Goal: Book appointment/travel/reservation

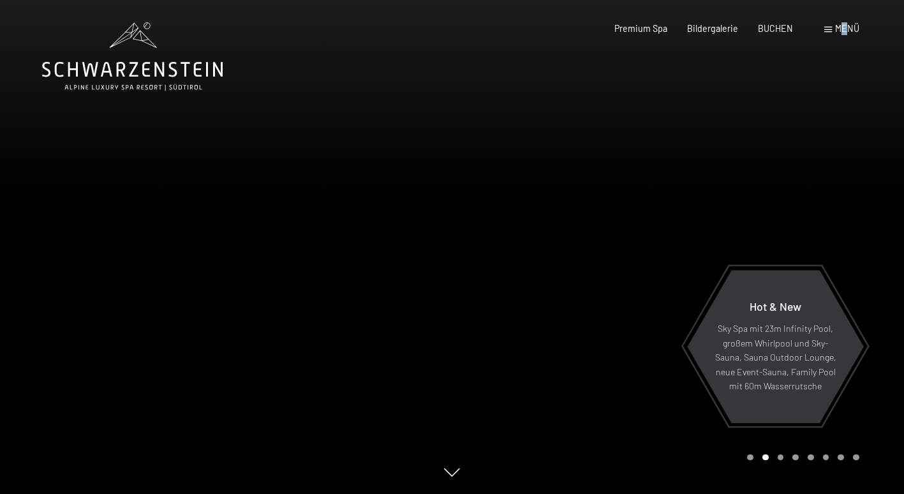
click at [844, 26] on span "Menü" at bounding box center [847, 28] width 24 height 11
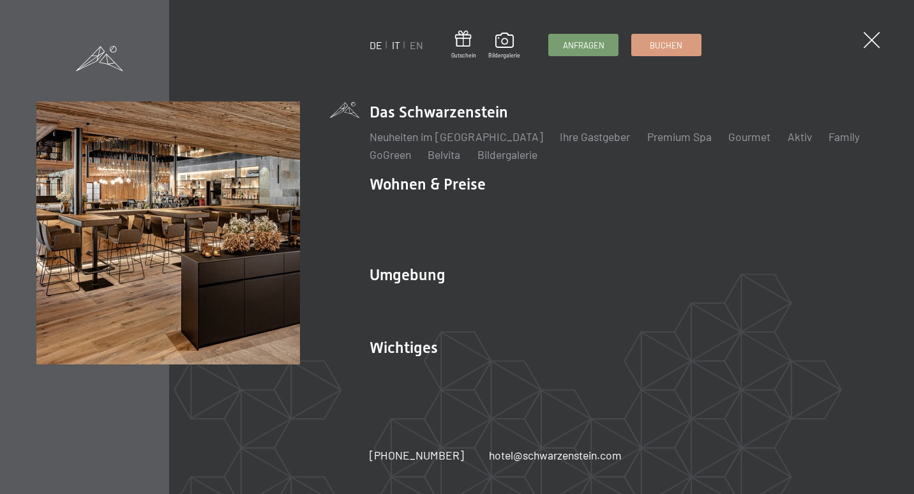
click at [397, 48] on link "IT" at bounding box center [396, 45] width 8 height 12
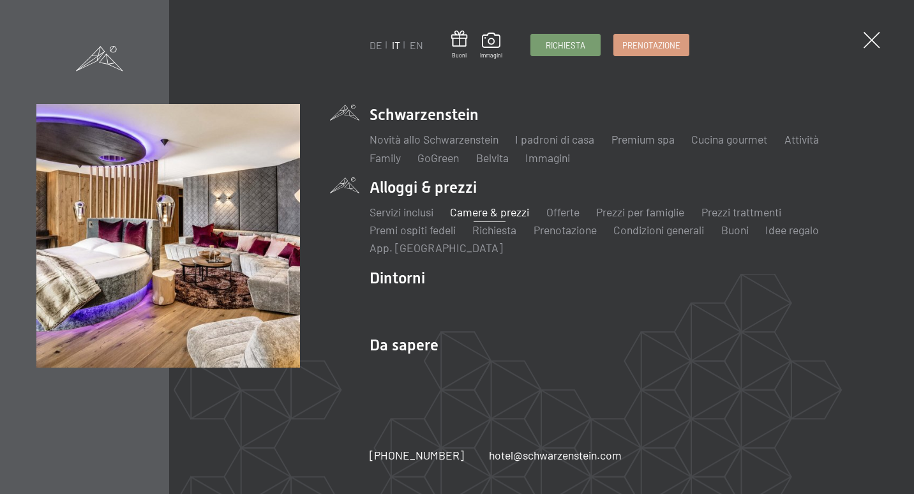
click at [475, 213] on link "Camere & prezzi" at bounding box center [489, 212] width 79 height 14
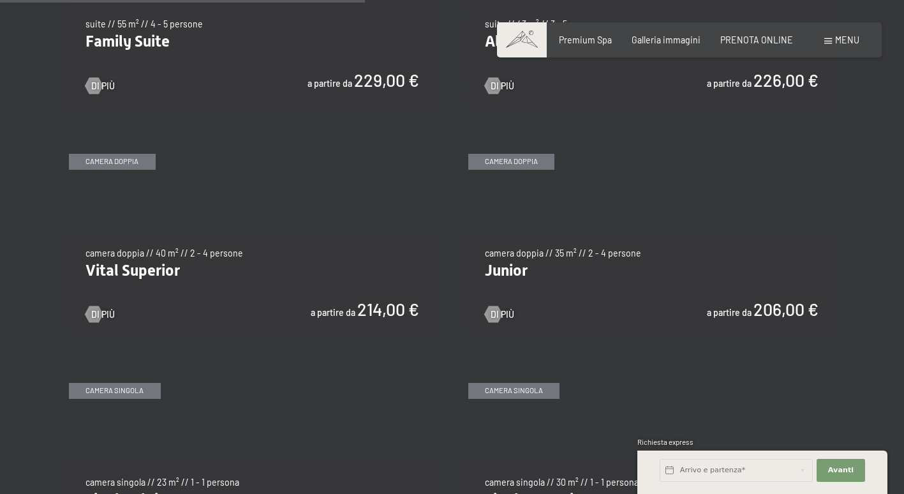
scroll to position [1532, 0]
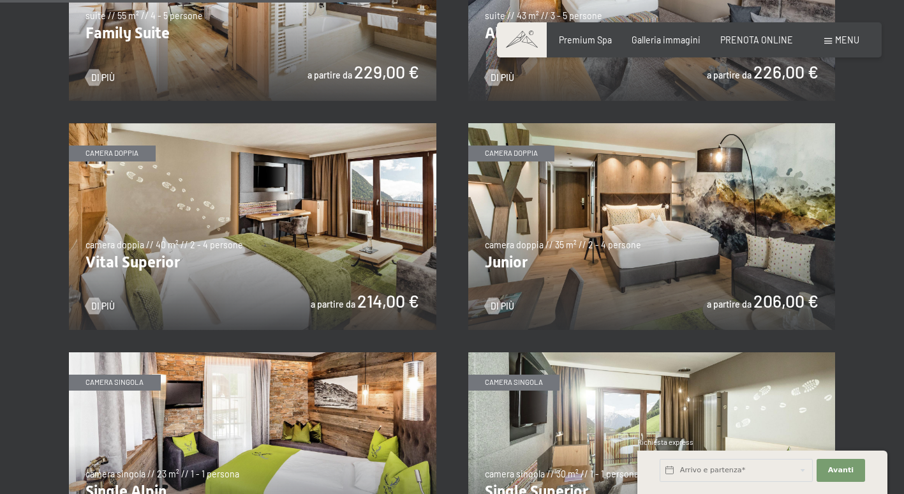
click at [601, 267] on img at bounding box center [652, 226] width 368 height 207
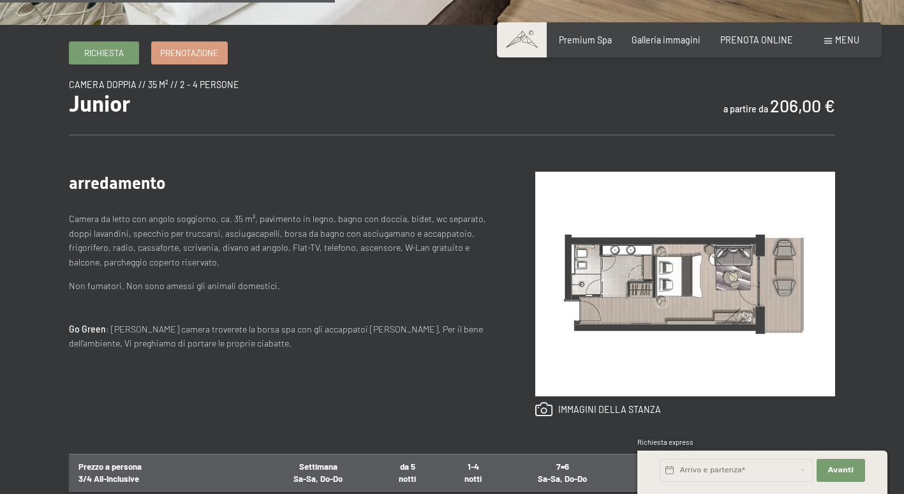
scroll to position [574, 0]
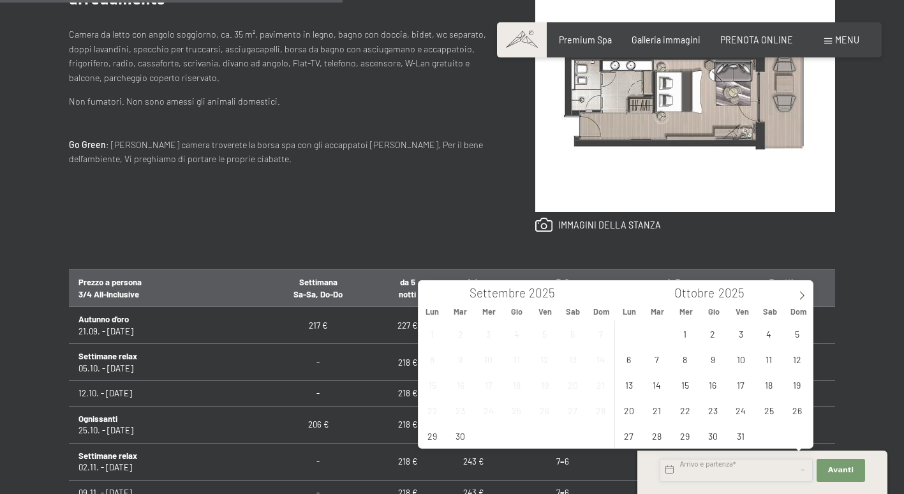
click at [761, 470] on input "text" at bounding box center [736, 470] width 153 height 23
click at [794, 384] on span "19" at bounding box center [797, 384] width 25 height 25
type input "Dom. [DATE]"
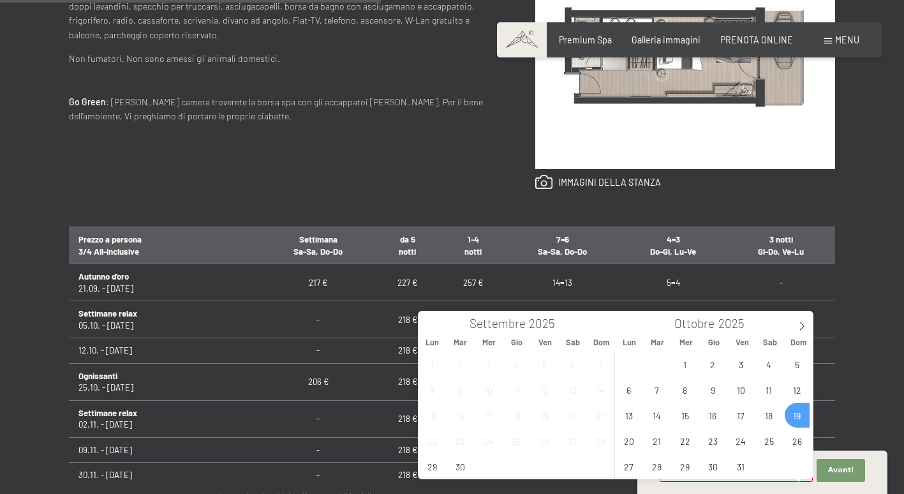
scroll to position [638, 0]
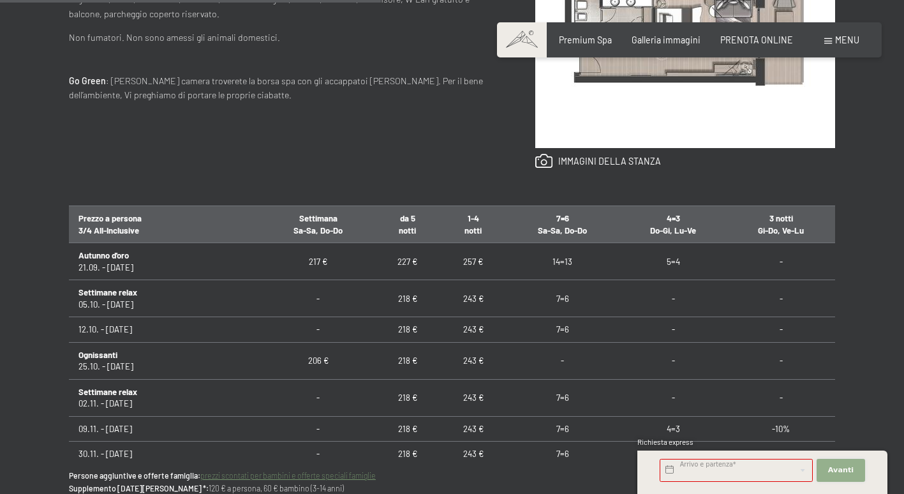
click at [833, 467] on span "Avanti" at bounding box center [841, 470] width 26 height 10
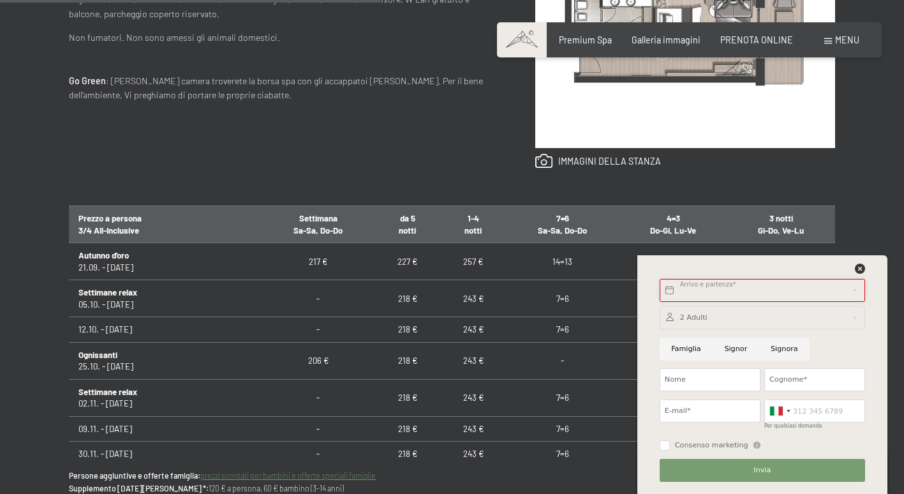
click at [757, 286] on input "text" at bounding box center [762, 290] width 205 height 23
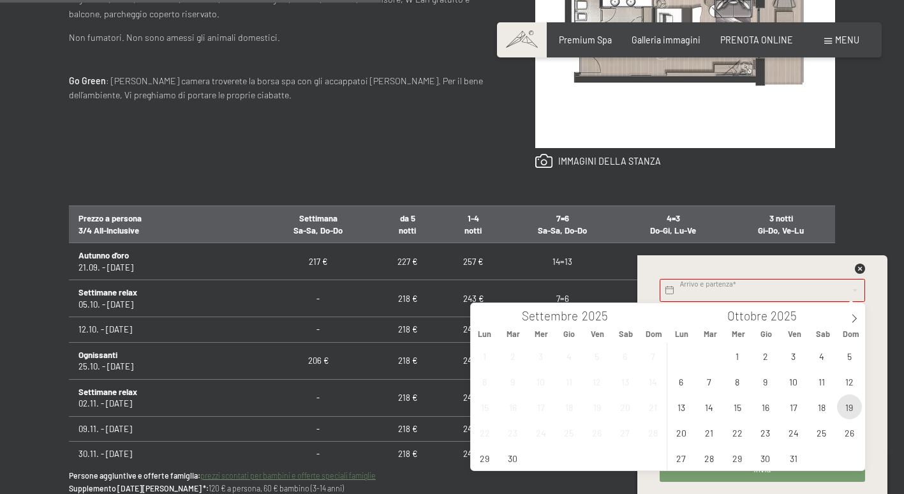
click at [854, 401] on span "19" at bounding box center [849, 406] width 25 height 25
type input "Dom. [DATE]"
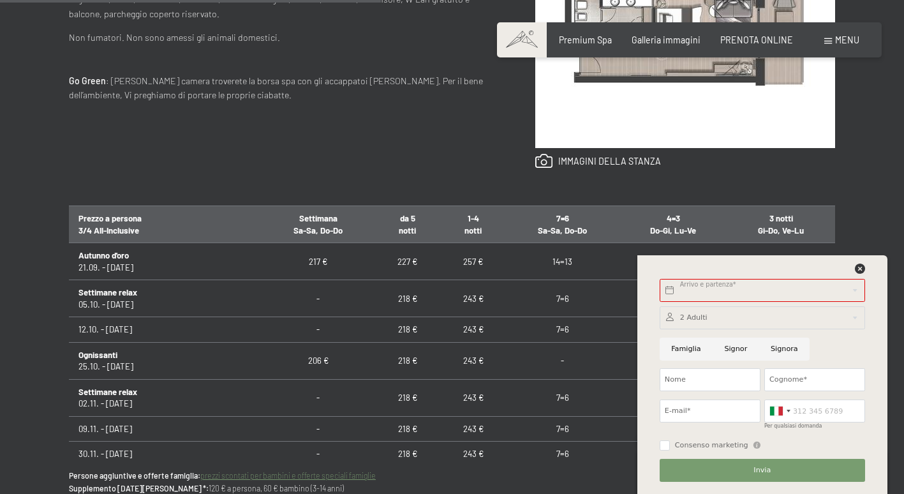
click at [877, 308] on div "Arrivo e partenza* Questo campo non può rimanere vuoto. Avanti Nascondere i cam…" at bounding box center [762, 374] width 250 height 239
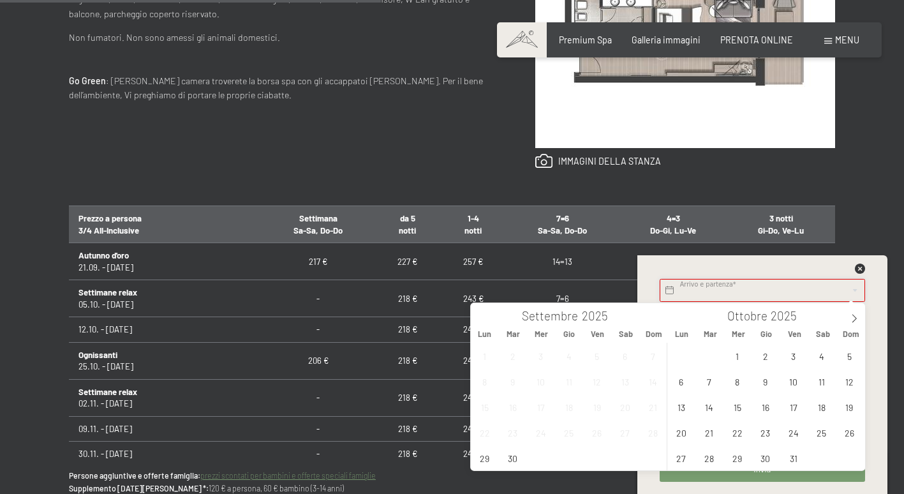
click at [828, 288] on input "text" at bounding box center [762, 290] width 205 height 23
click at [734, 458] on span "29" at bounding box center [737, 457] width 25 height 25
type input "Mer. [DATE]"
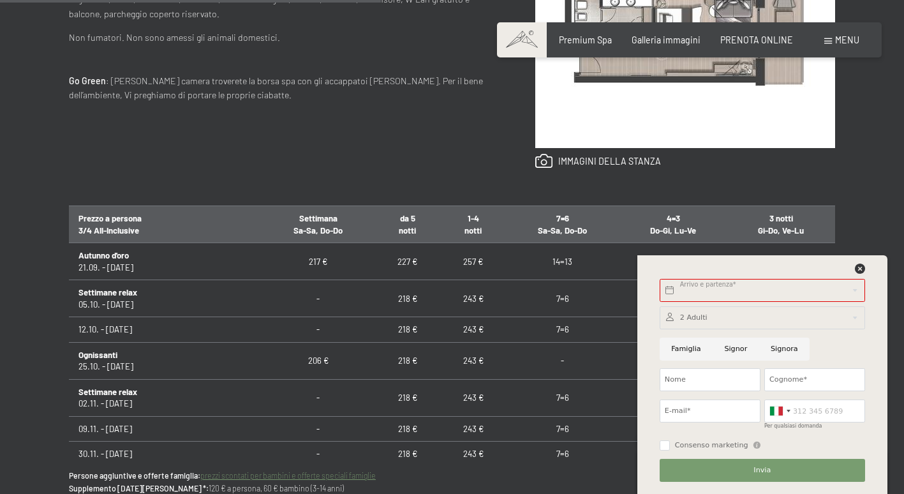
click at [886, 364] on div "Arrivo e partenza* Questo campo non può essere lasciato vuoto. Avanti Nasconder…" at bounding box center [762, 374] width 250 height 239
click at [793, 284] on input "text" at bounding box center [762, 290] width 205 height 23
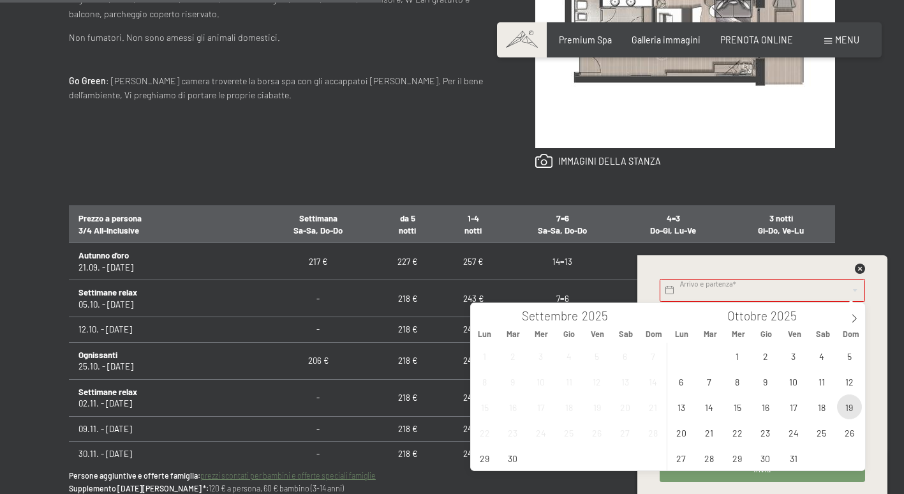
click at [844, 404] on span "19" at bounding box center [849, 406] width 25 height 25
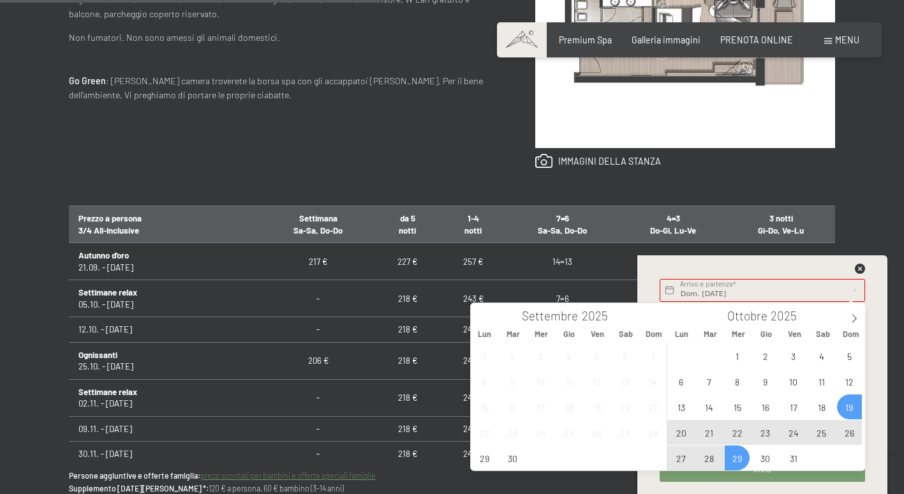
click at [737, 461] on span "29" at bounding box center [737, 457] width 25 height 25
type input "Dom. [DATE] - Mer. [DATE]"
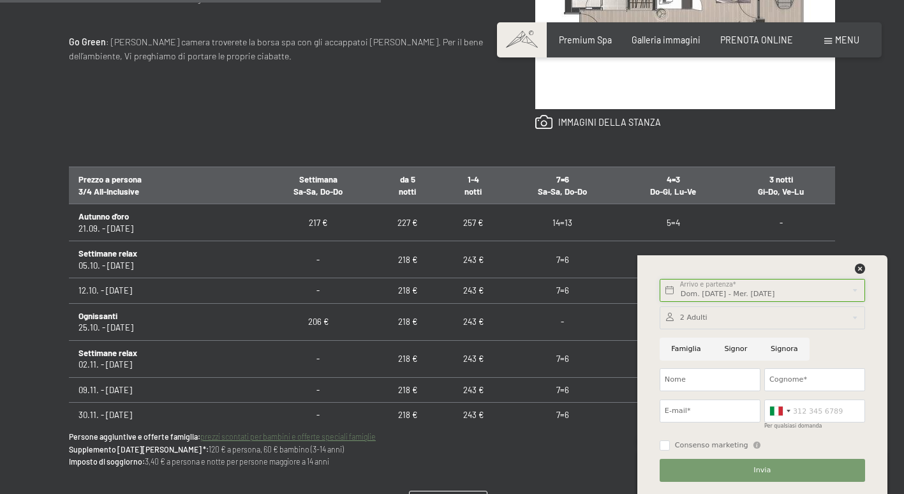
scroll to position [702, 0]
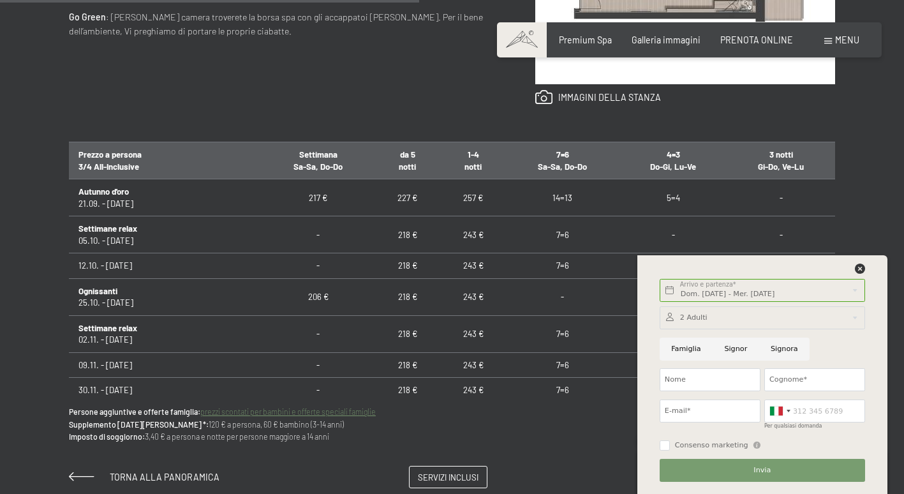
click at [682, 345] on input "Famiglia" at bounding box center [686, 349] width 53 height 23
radio input "true"
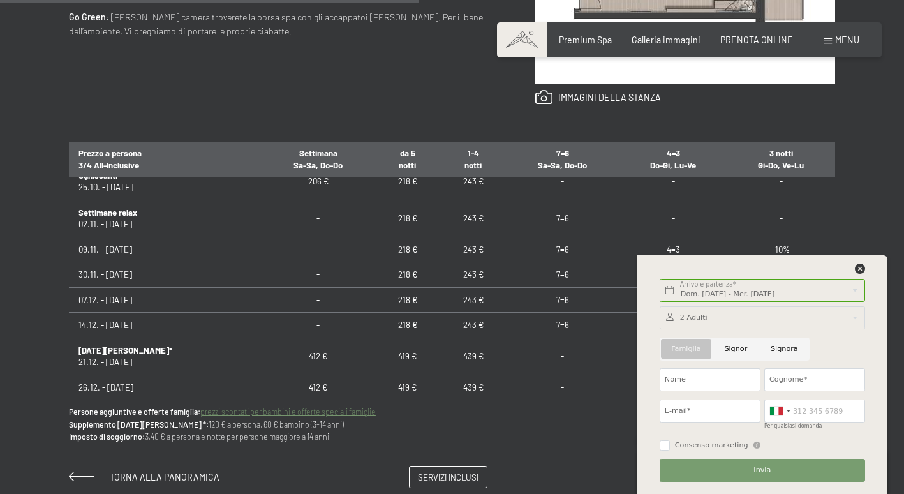
scroll to position [128, 0]
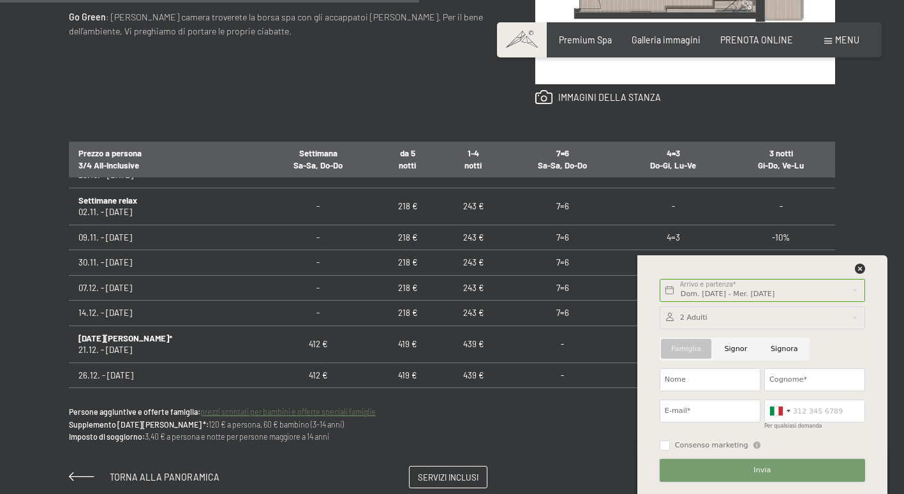
click at [738, 465] on button "Invia" at bounding box center [762, 470] width 205 height 23
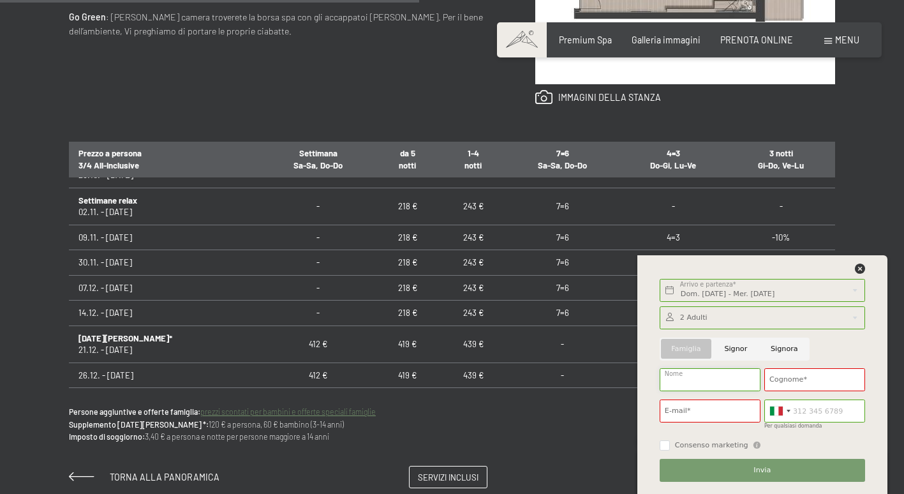
click at [703, 377] on input "Nome" at bounding box center [710, 379] width 101 height 23
click at [872, 212] on div "Richiesta Prenotazione camera doppia // 35 m² // 2 - 4 persone Junior a partire…" at bounding box center [452, 108] width 851 height 759
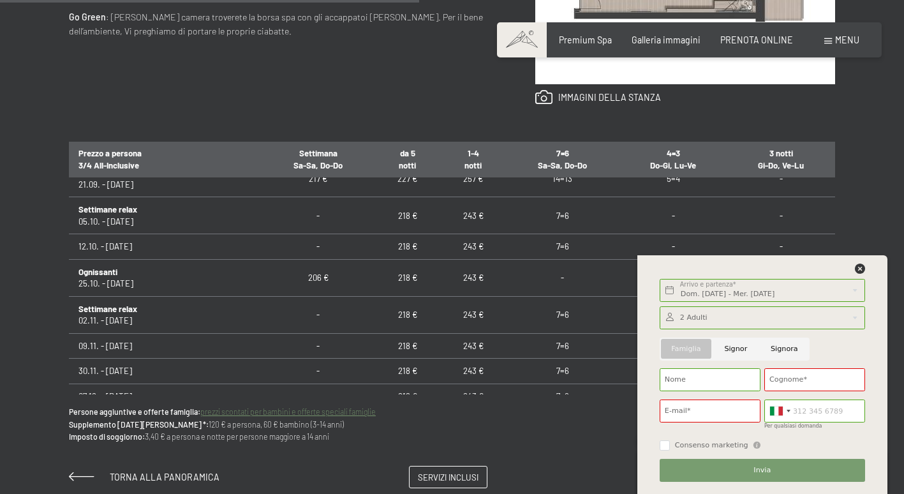
scroll to position [0, 0]
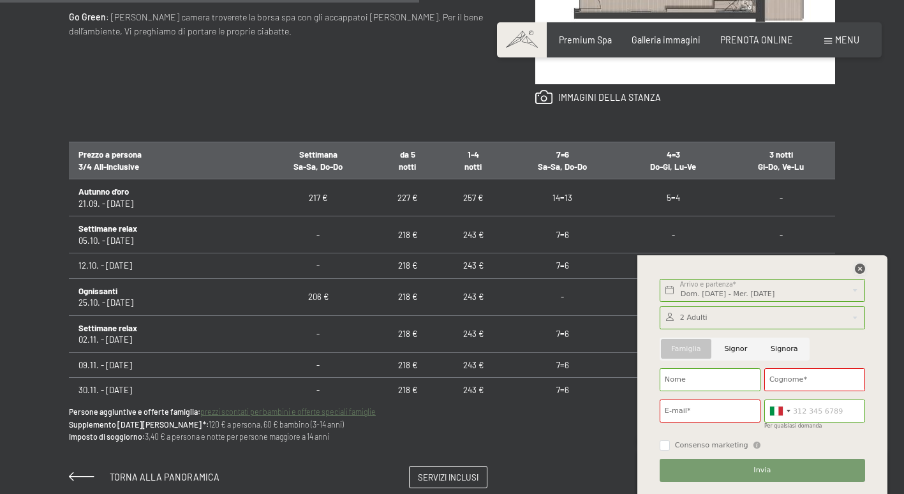
click at [859, 271] on icon at bounding box center [860, 269] width 10 height 10
